Goal: Task Accomplishment & Management: Manage account settings

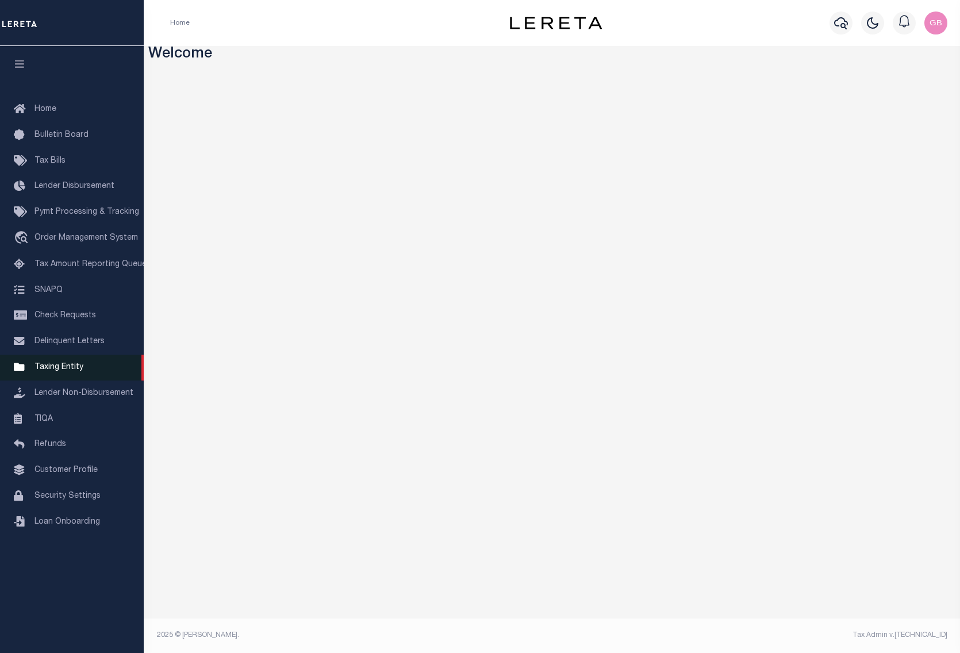
click at [68, 366] on span "Taxing Entity" at bounding box center [58, 367] width 49 height 8
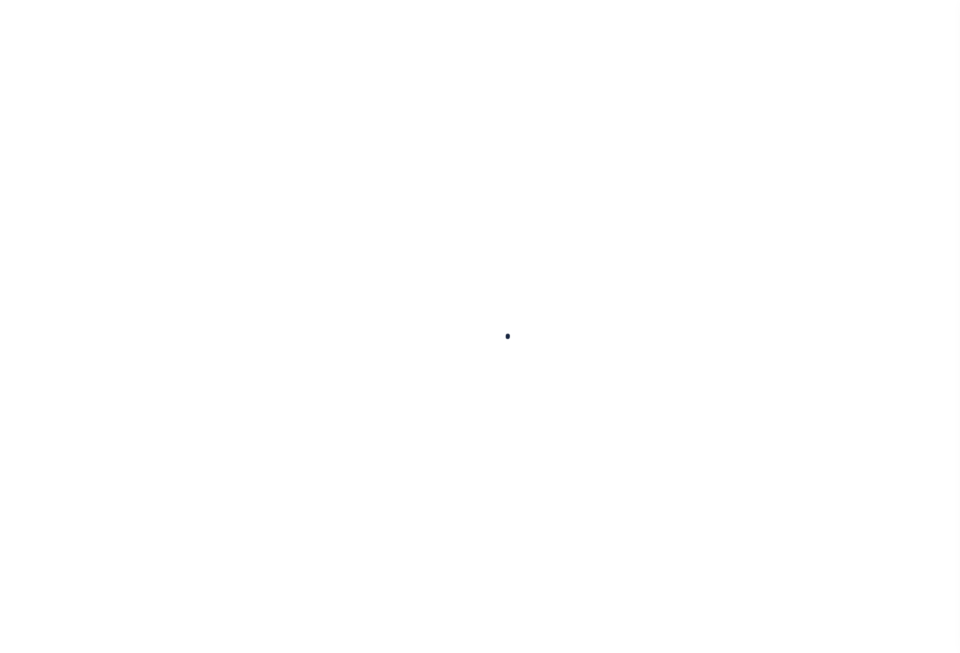
select select
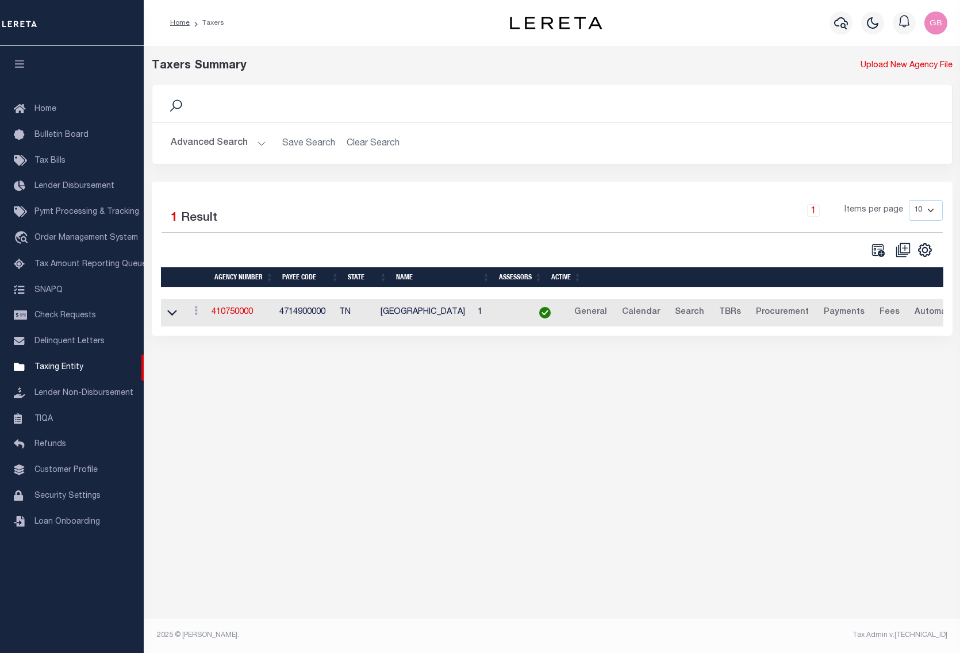
click at [256, 141] on button "Advanced Search" at bounding box center [218, 143] width 95 height 22
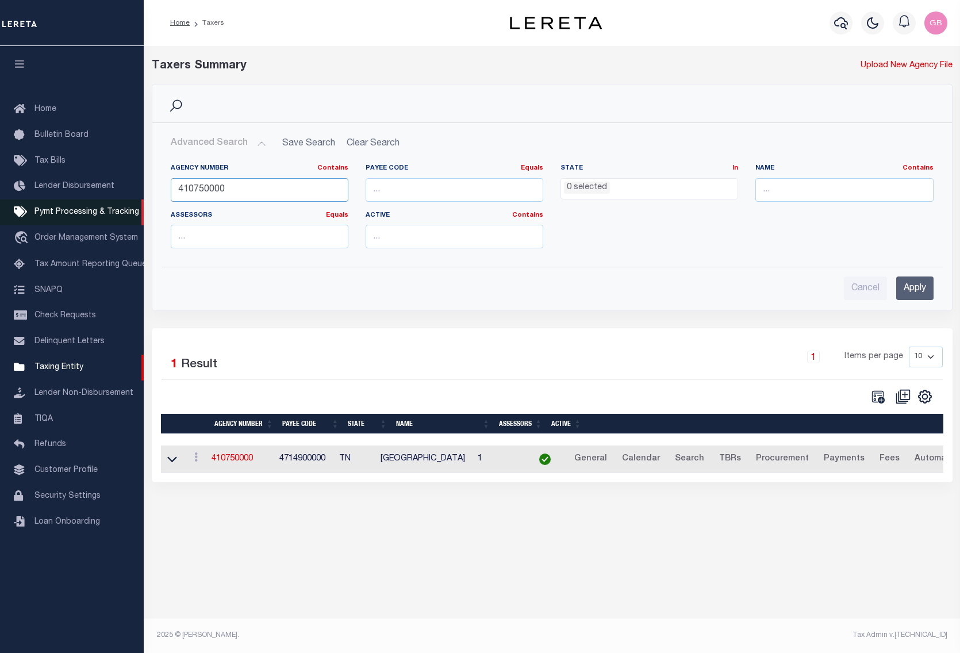
drag, startPoint x: 266, startPoint y: 191, endPoint x: 121, endPoint y: 205, distance: 146.0
click at [121, 205] on div "Home Taxers Profile" at bounding box center [480, 316] width 960 height 633
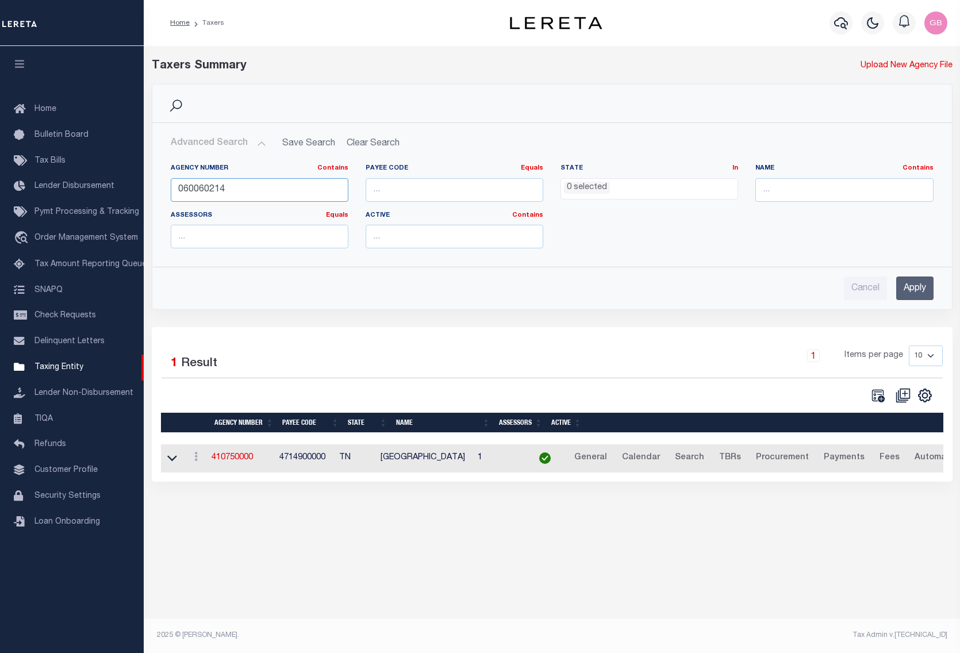
type input "060060214"
click at [926, 286] on input "Apply" at bounding box center [914, 288] width 37 height 24
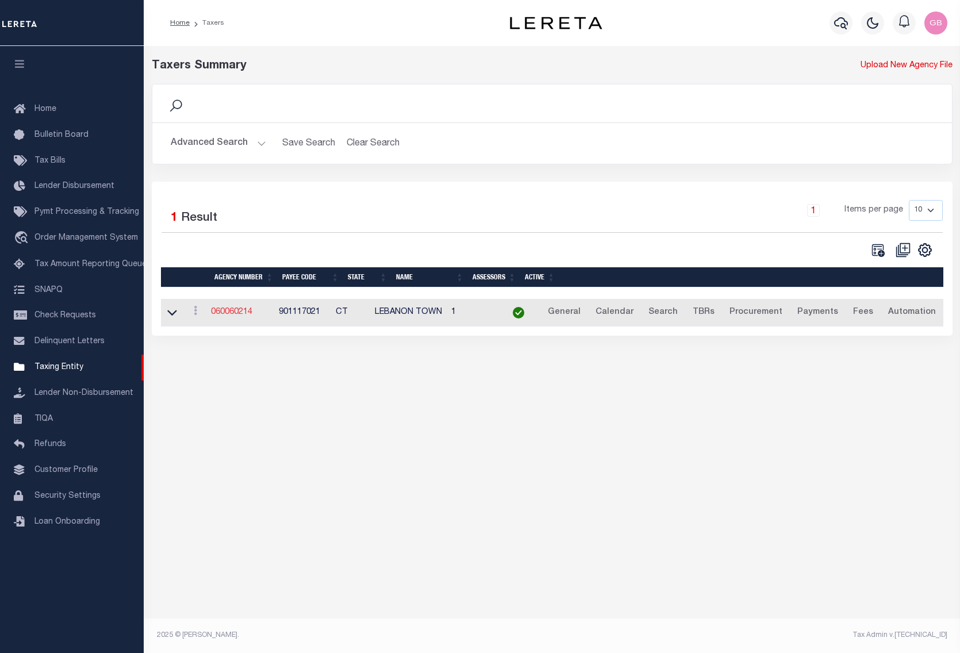
click at [237, 314] on link "060060214" at bounding box center [231, 312] width 41 height 8
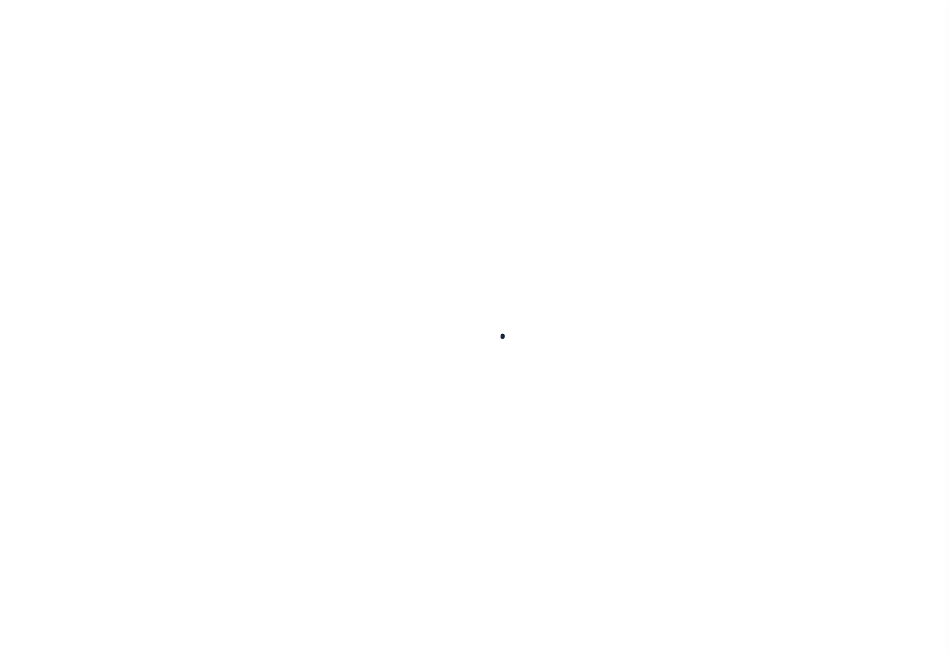
select select
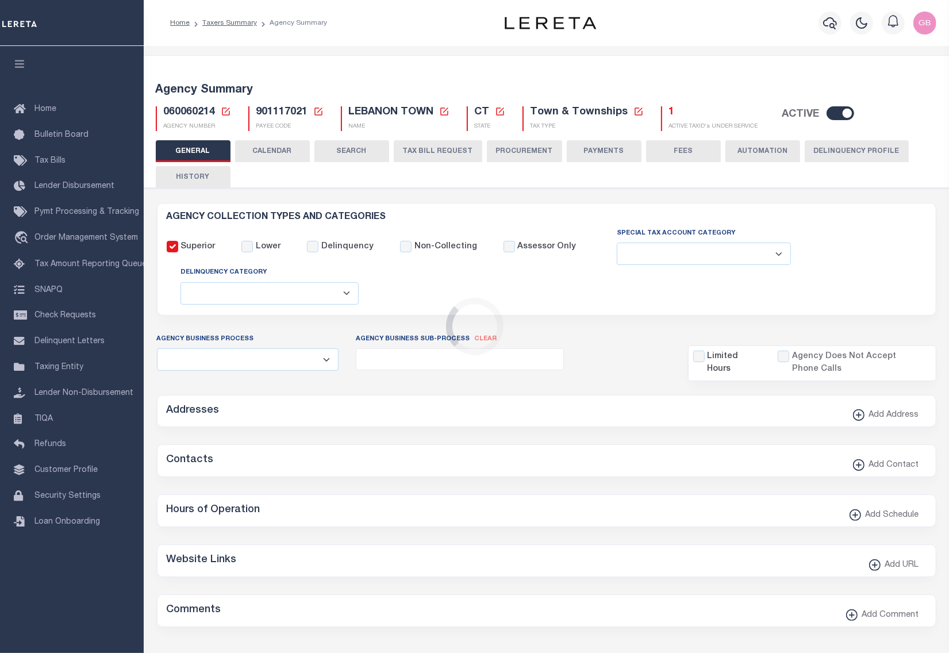
checkbox input "false"
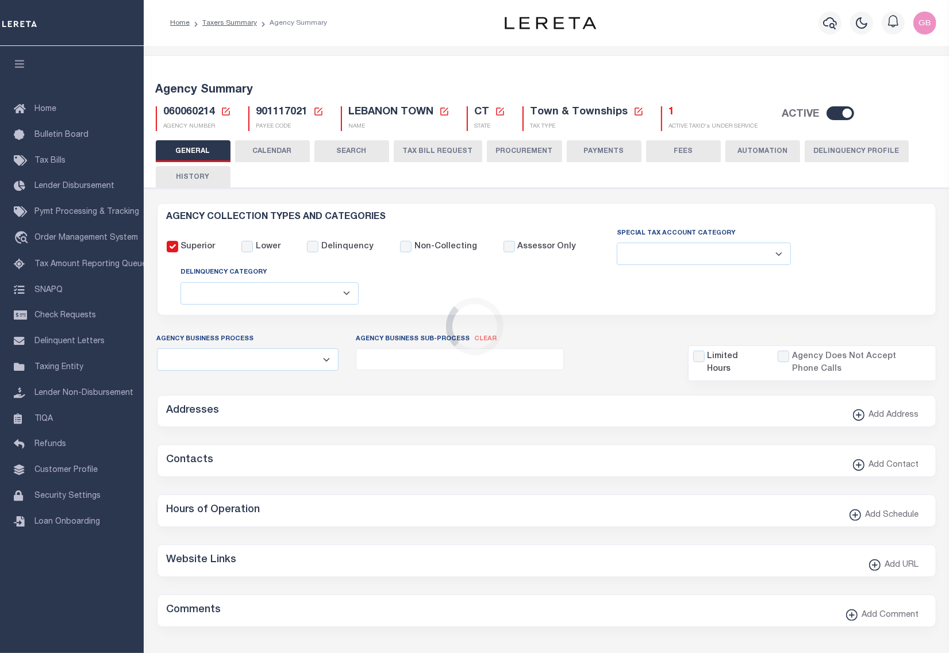
type input "901117021"
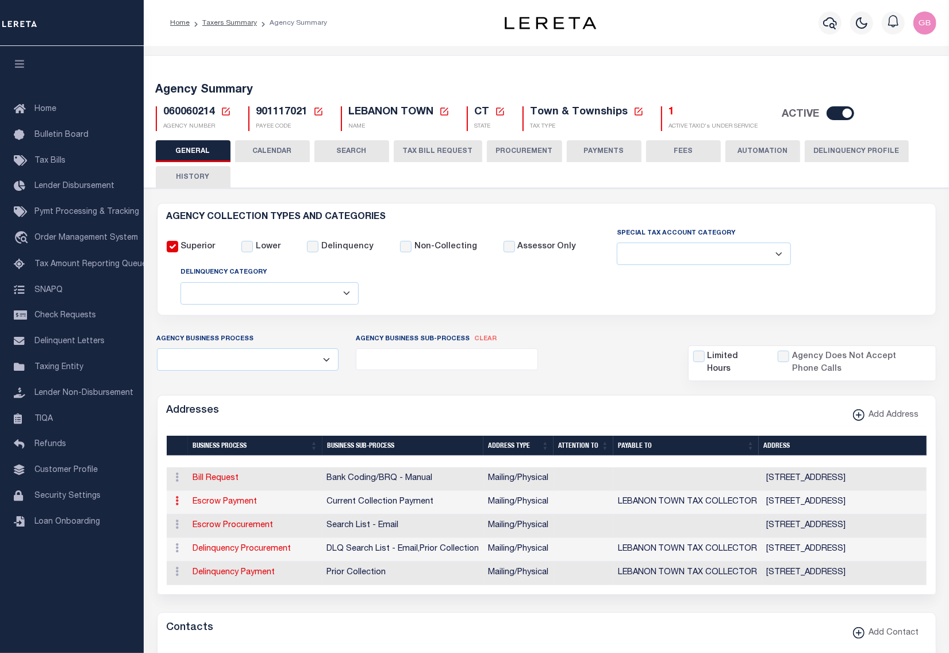
click at [177, 501] on icon at bounding box center [177, 500] width 3 height 9
click at [193, 539] on link "Edit Address" at bounding box center [215, 538] width 87 height 19
select select "1"
checkbox input "false"
select select
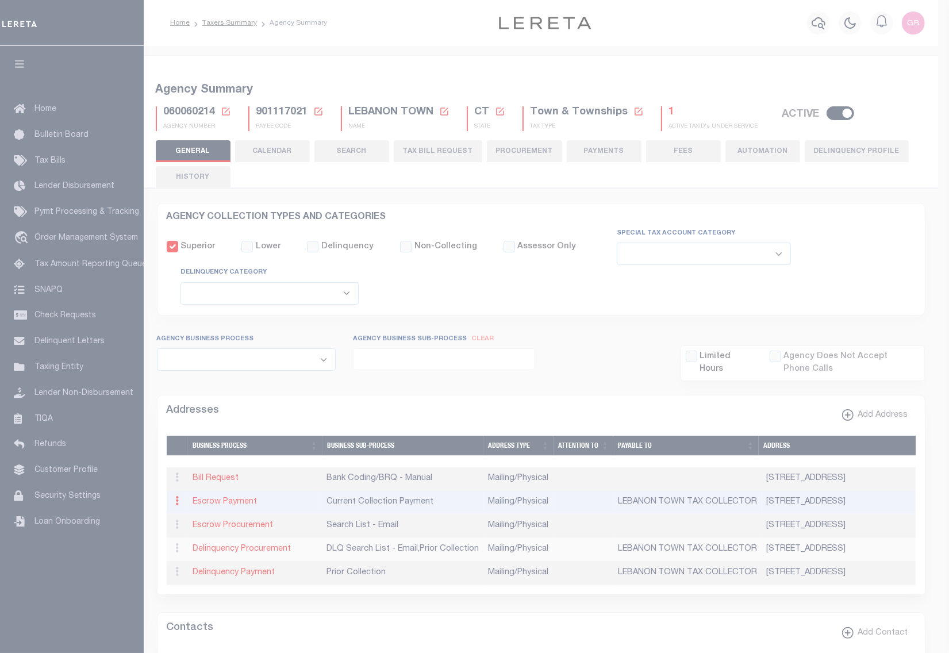
type input "[STREET_ADDRESS]"
type input "[GEOGRAPHIC_DATA]"
select select "CT"
type input "06249-1506"
select select "5"
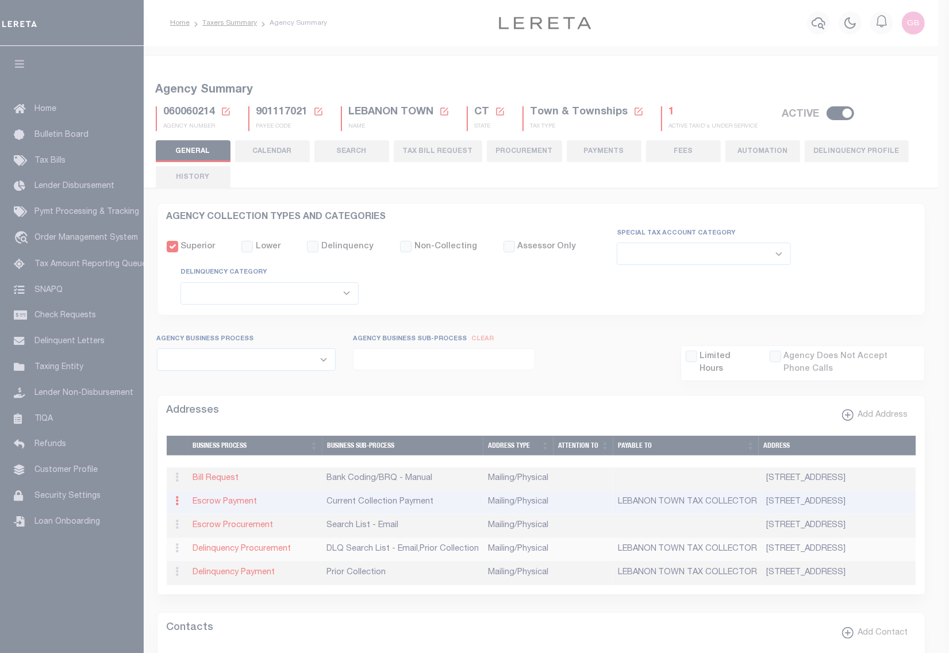
checkbox input "true"
type input "LEBANON TOWN TAX COLLECTOR"
select select "3"
select select "11"
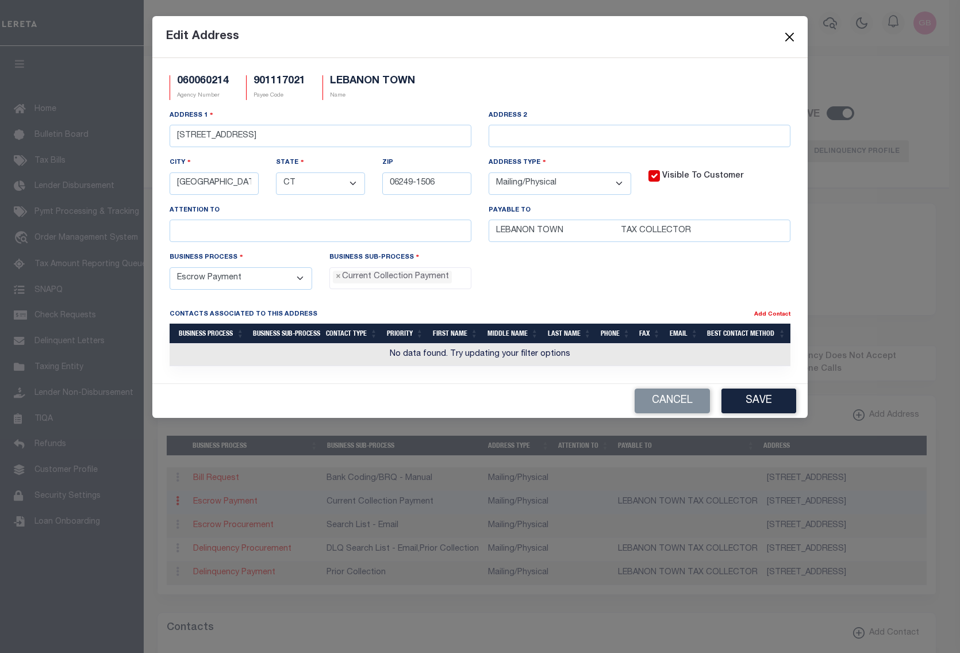
click at [786, 33] on button "Close" at bounding box center [789, 36] width 15 height 15
